Goal: Information Seeking & Learning: Learn about a topic

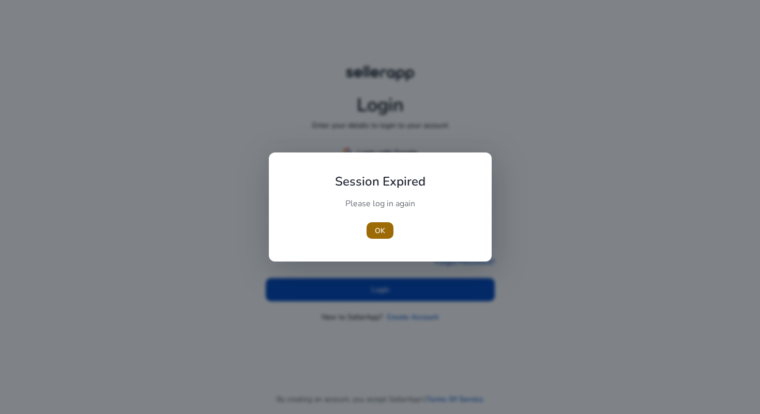
type input "**********"
click at [381, 239] on span "button" at bounding box center [380, 230] width 27 height 25
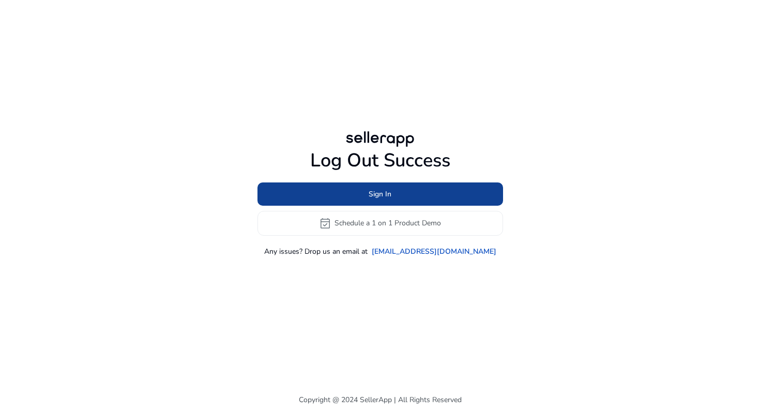
click at [358, 198] on span at bounding box center [380, 193] width 246 height 25
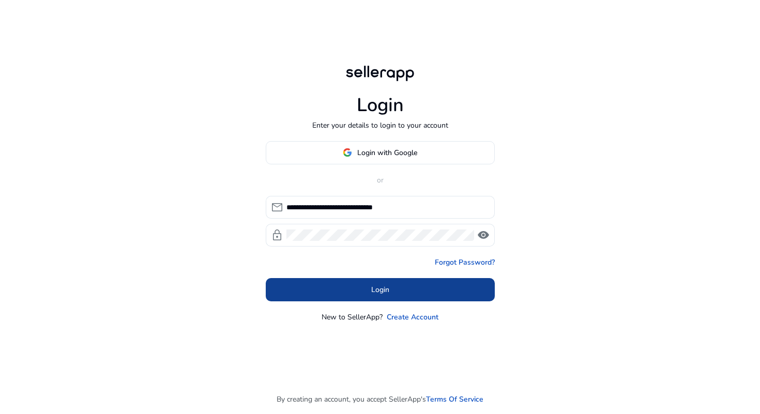
click at [366, 290] on span at bounding box center [380, 289] width 229 height 25
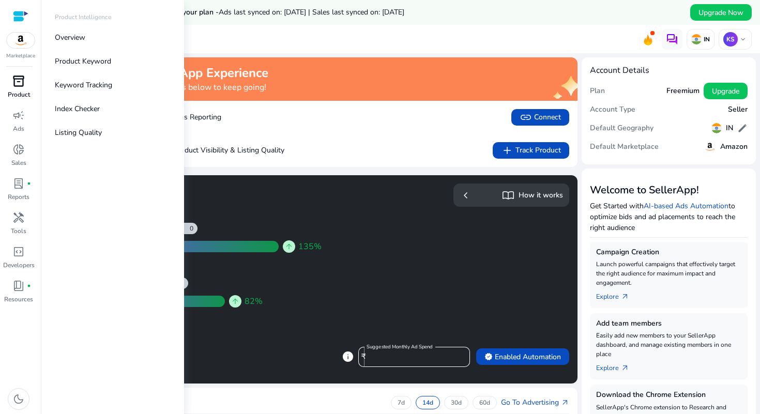
click at [22, 89] on link "inventory_2 Product" at bounding box center [18, 90] width 37 height 34
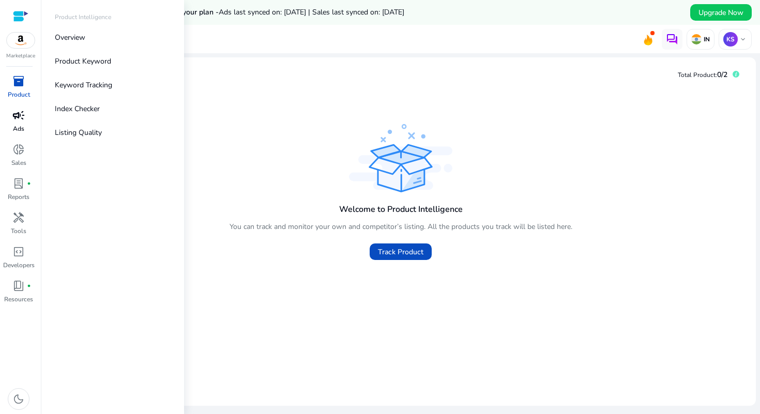
click at [22, 112] on span "campaign" at bounding box center [18, 115] width 12 height 12
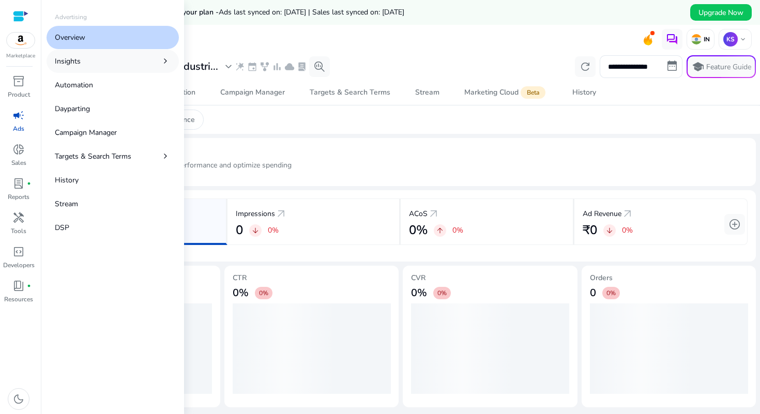
click at [96, 63] on link "Insights chevron_right" at bounding box center [113, 61] width 132 height 23
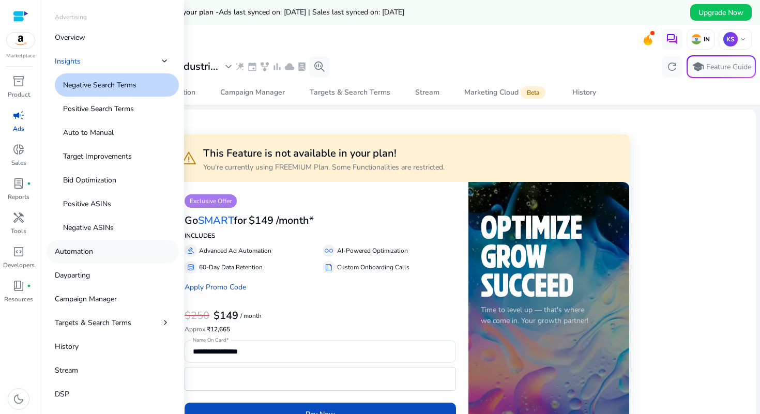
click at [87, 256] on p "Automation" at bounding box center [74, 251] width 38 height 11
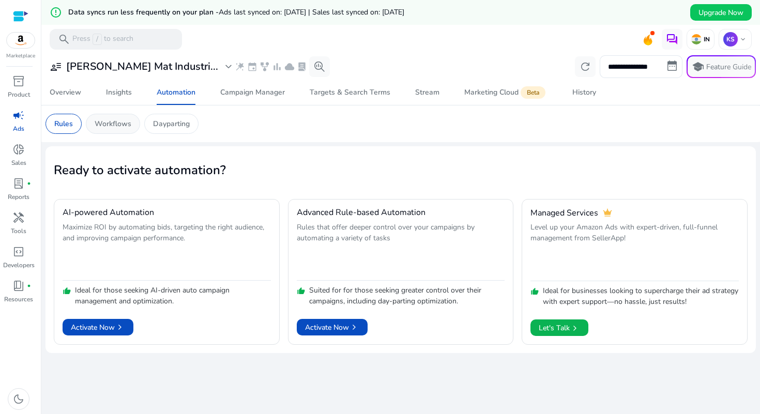
click at [116, 122] on p "Workflows" at bounding box center [113, 123] width 37 height 11
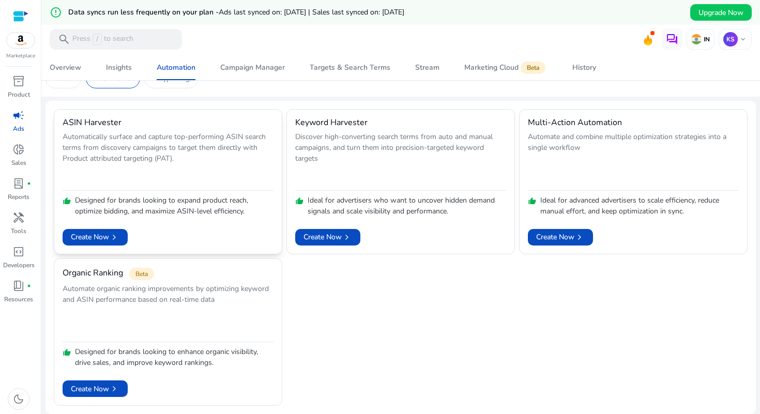
scroll to position [45, 0]
click at [96, 238] on span "Create Now chevron_right" at bounding box center [95, 237] width 49 height 11
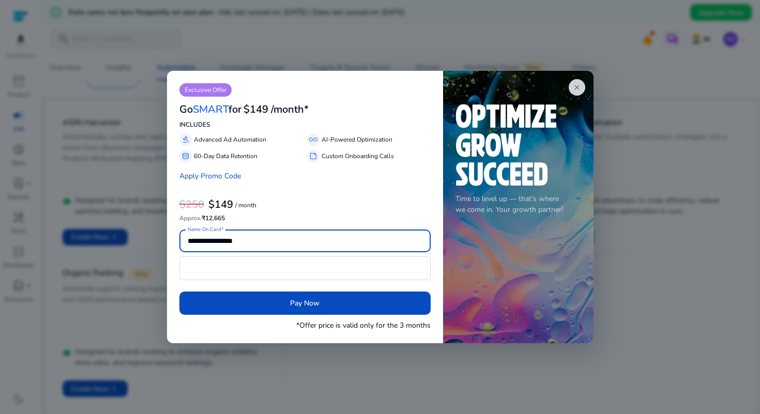
click at [569, 80] on div "close Time to level up — that's where we come in. Your growth partner!" at bounding box center [518, 207] width 150 height 272
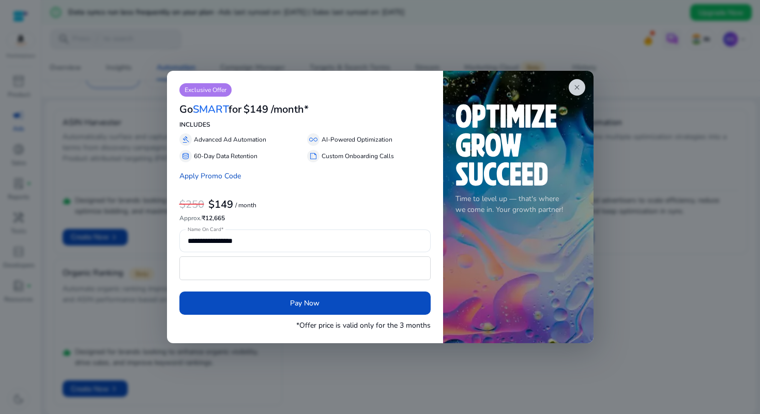
click at [594, 87] on div at bounding box center [380, 207] width 760 height 414
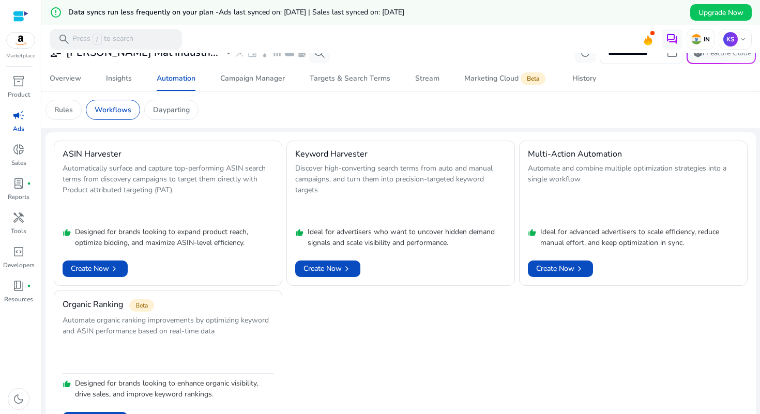
scroll to position [0, 0]
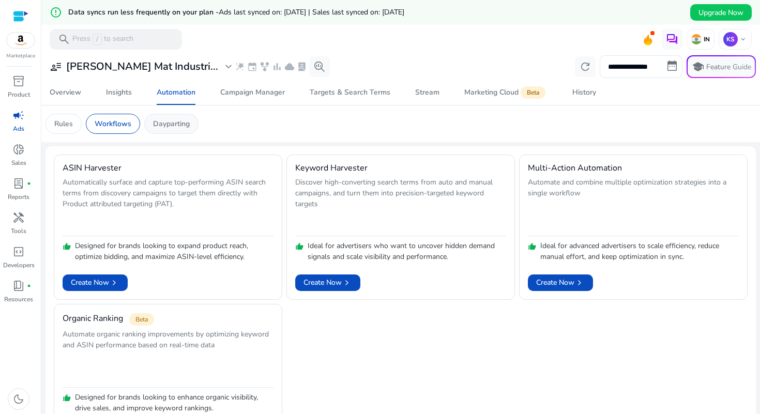
click at [165, 125] on p "Dayparting" at bounding box center [171, 123] width 37 height 11
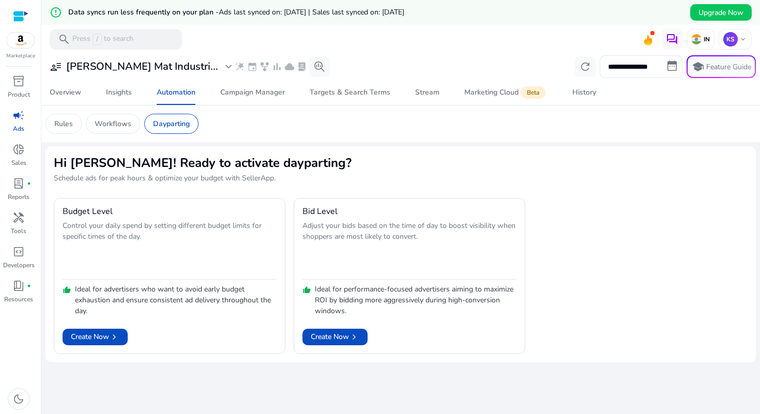
scroll to position [25, 0]
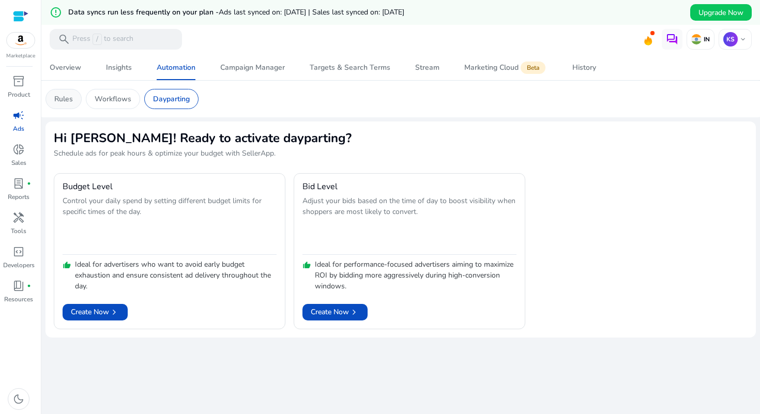
click at [71, 98] on p "Rules" at bounding box center [63, 99] width 19 height 11
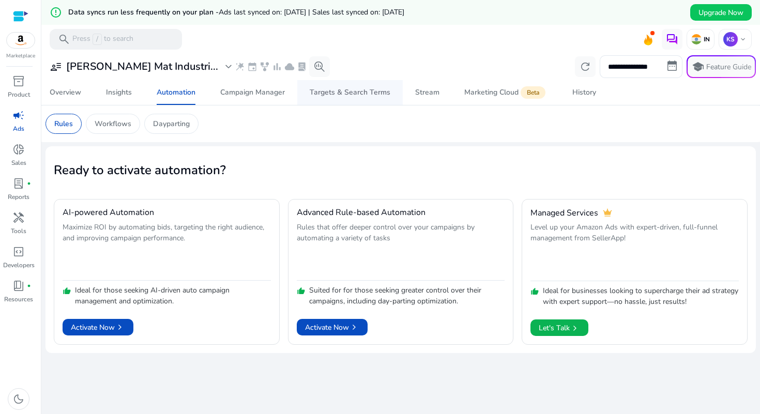
click at [340, 100] on span "Targets & Search Terms" at bounding box center [350, 92] width 81 height 25
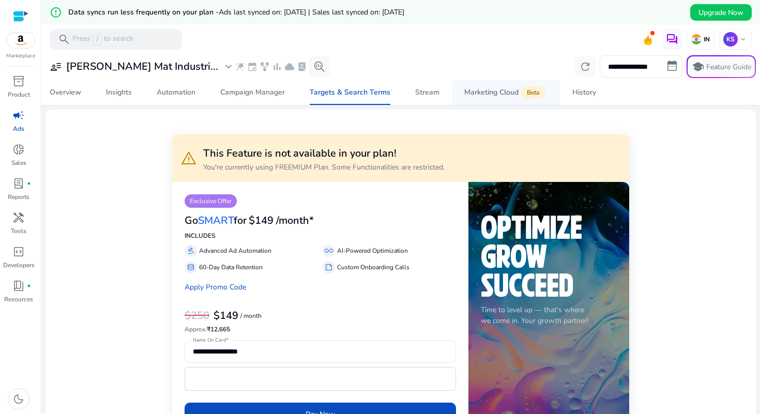
click at [483, 92] on div "Marketing Cloud Beta" at bounding box center [505, 92] width 83 height 8
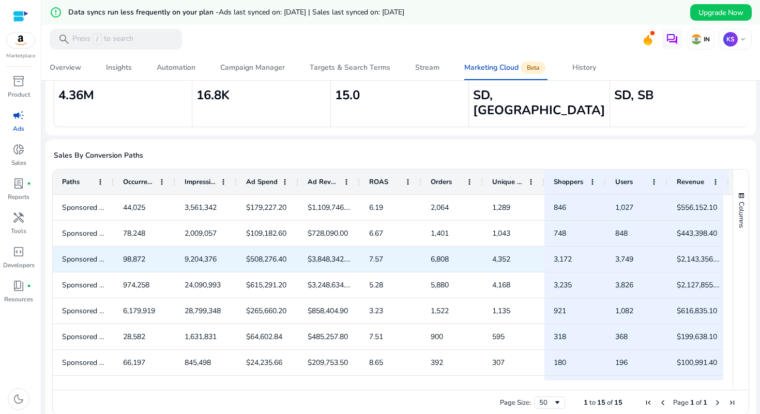
scroll to position [134, 0]
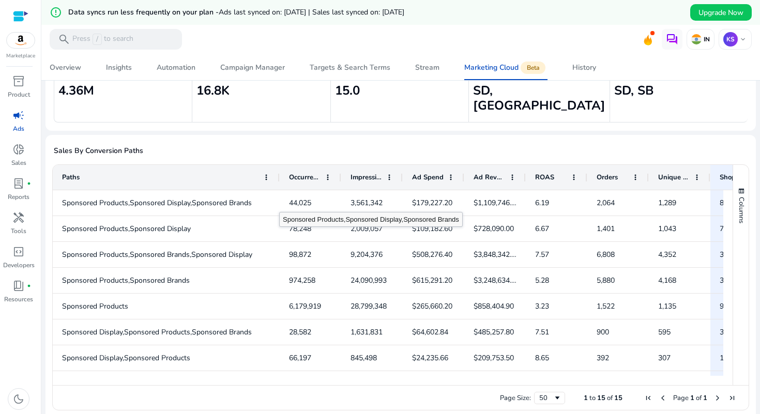
drag, startPoint x: 113, startPoint y: 160, endPoint x: 279, endPoint y: 188, distance: 168.3
click at [279, 188] on div "Paths Occurrences Impressions Ad Spend 2" at bounding box center [393, 275] width 680 height 220
click at [325, 173] on span at bounding box center [328, 177] width 8 height 8
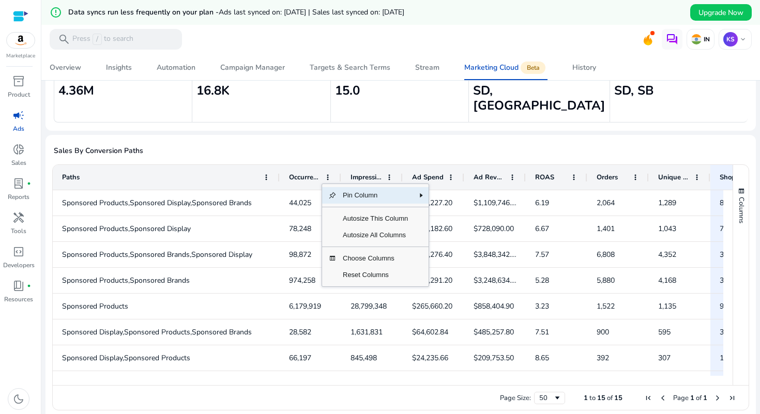
click at [311, 173] on span "Occurrences" at bounding box center [305, 177] width 32 height 9
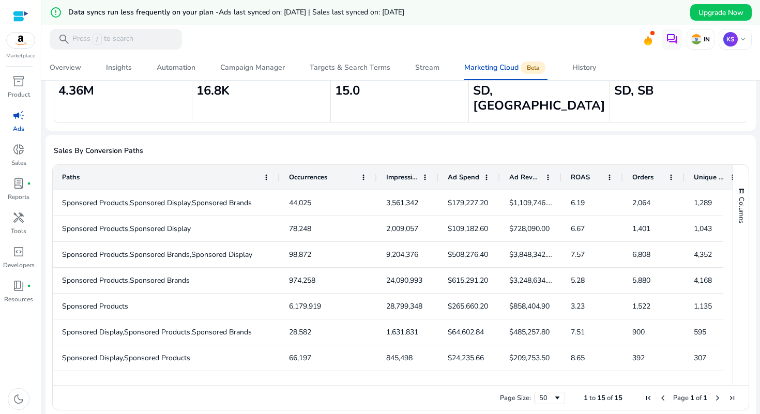
drag, startPoint x: 339, startPoint y: 161, endPoint x: 371, endPoint y: 168, distance: 32.2
click at [374, 168] on div at bounding box center [376, 177] width 4 height 25
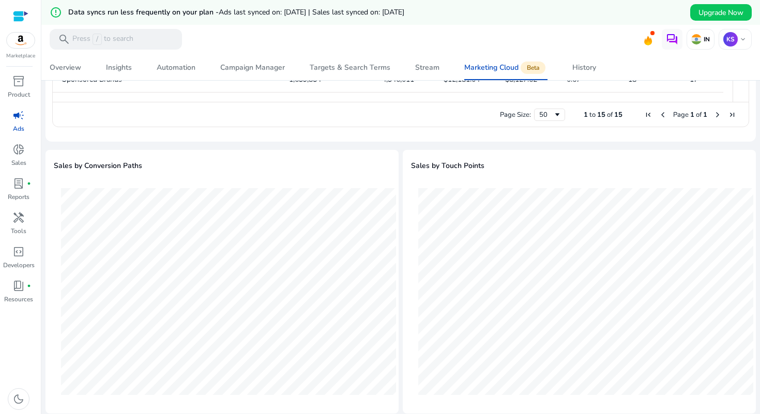
scroll to position [401, 0]
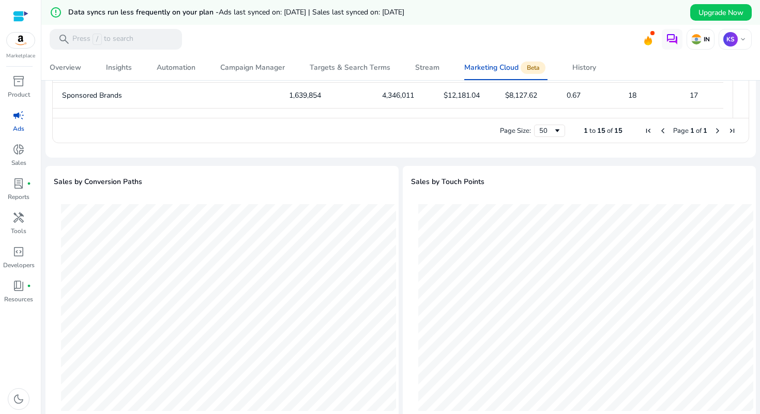
click at [82, 178] on h5 "Sales by Conversion Paths" at bounding box center [98, 182] width 88 height 9
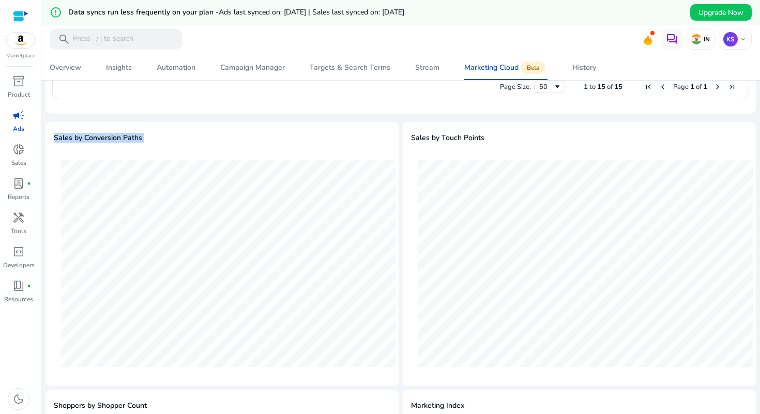
scroll to position [447, 0]
click at [439, 132] on h5 "Sales by Touch Points" at bounding box center [447, 136] width 73 height 9
copy div "Sales by Touch Points 3 Touch Revenue: $7,377,600.40"
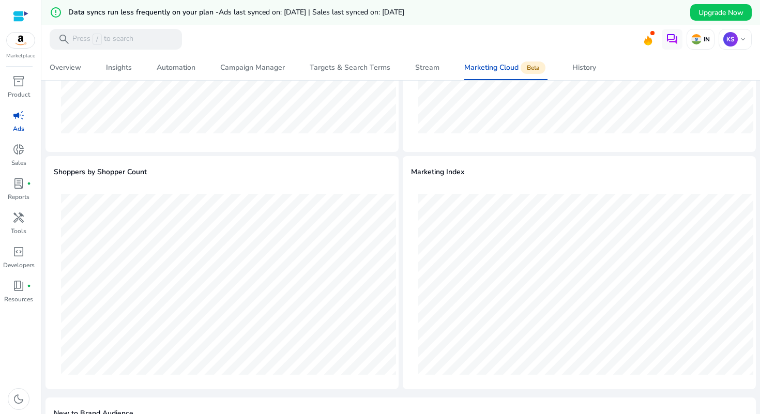
scroll to position [703, 0]
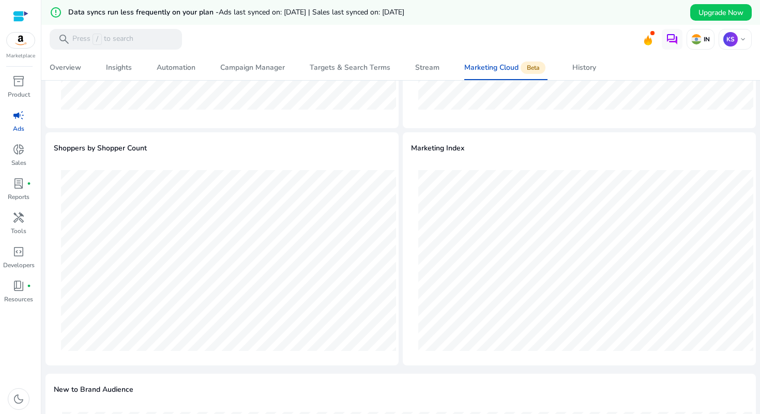
click at [463, 143] on div "Marketing Index" at bounding box center [579, 249] width 337 height 217
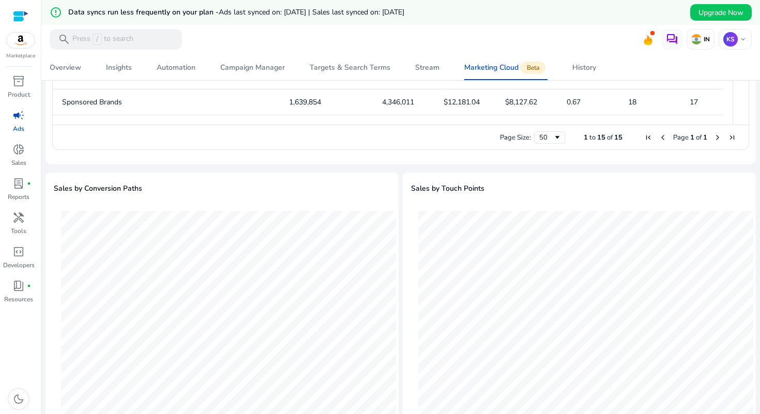
scroll to position [0, 0]
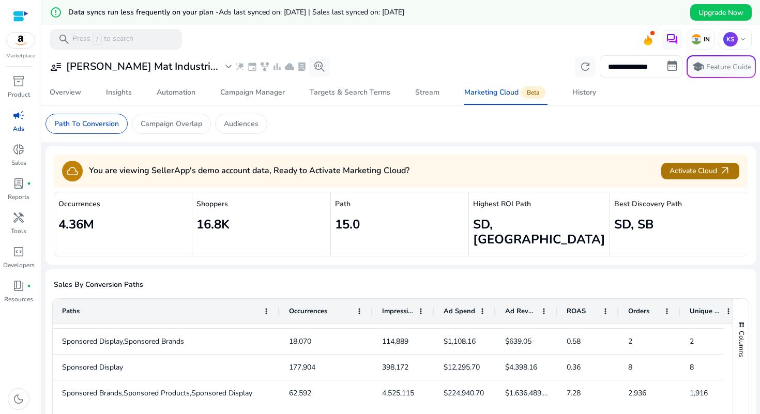
click at [678, 177] on span "Activate Cloud arrow_outward" at bounding box center [701, 171] width 62 height 12
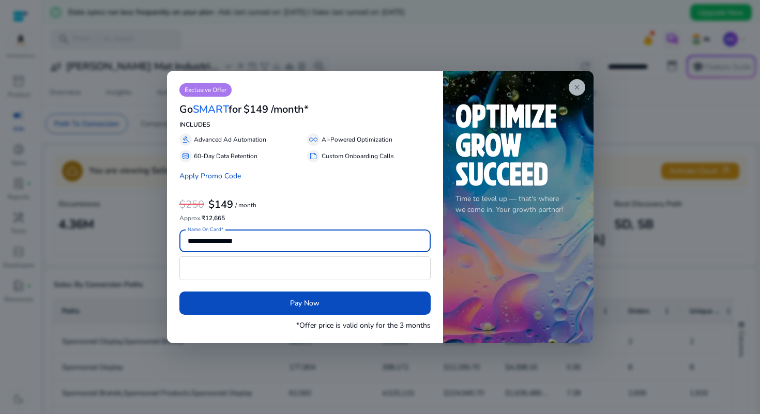
click at [579, 81] on app-icon "close" at bounding box center [577, 87] width 17 height 17
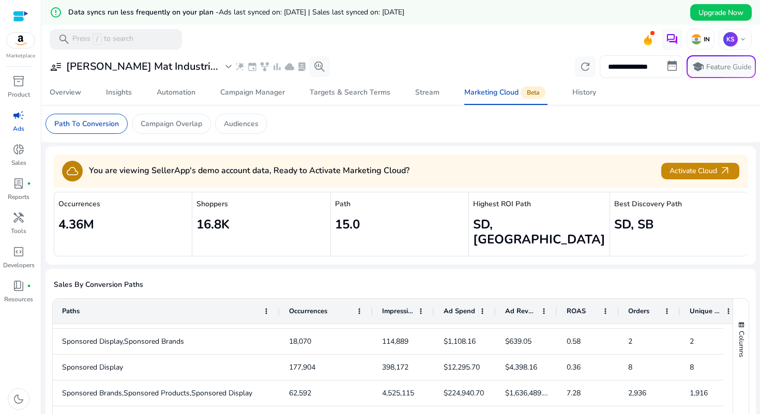
click at [649, 65] on input "**********" at bounding box center [641, 66] width 83 height 23
select select "*"
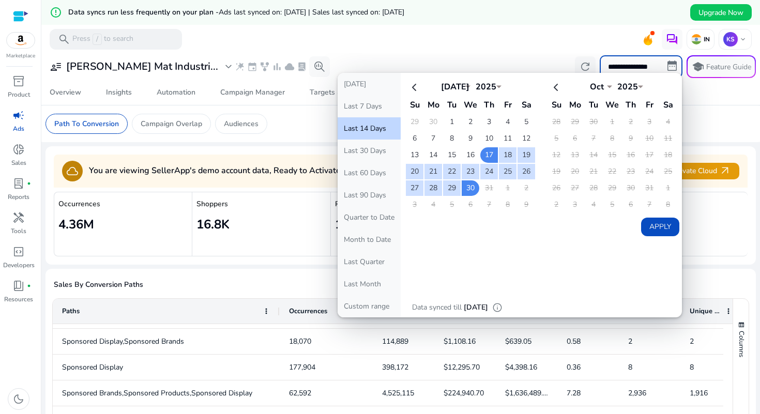
click at [526, 44] on mat-toolbar "search Press / to search IN [GEOGRAPHIC_DATA] keyboard_arrow_down" at bounding box center [400, 39] width 719 height 28
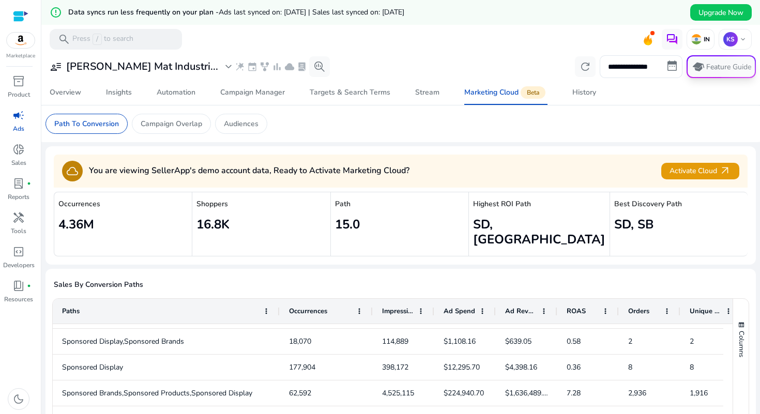
click at [711, 66] on p "Feature Guide" at bounding box center [728, 67] width 45 height 10
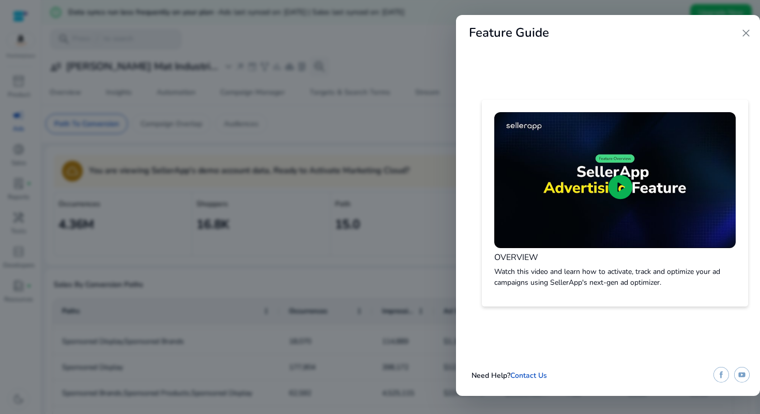
click at [744, 35] on span "close" at bounding box center [746, 33] width 12 height 12
